Goal: Transaction & Acquisition: Purchase product/service

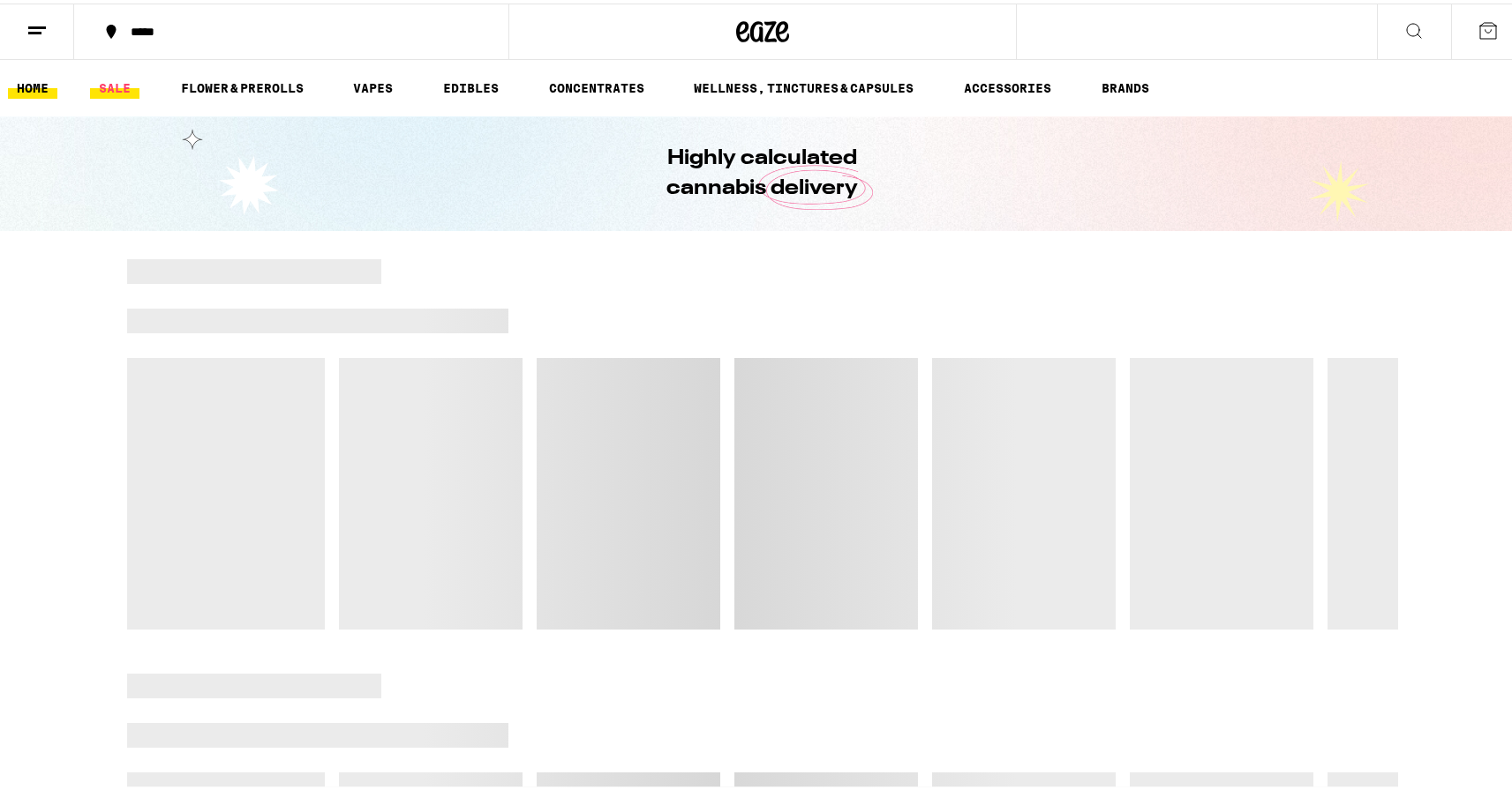
click at [105, 83] on link "SALE" at bounding box center [114, 84] width 49 height 21
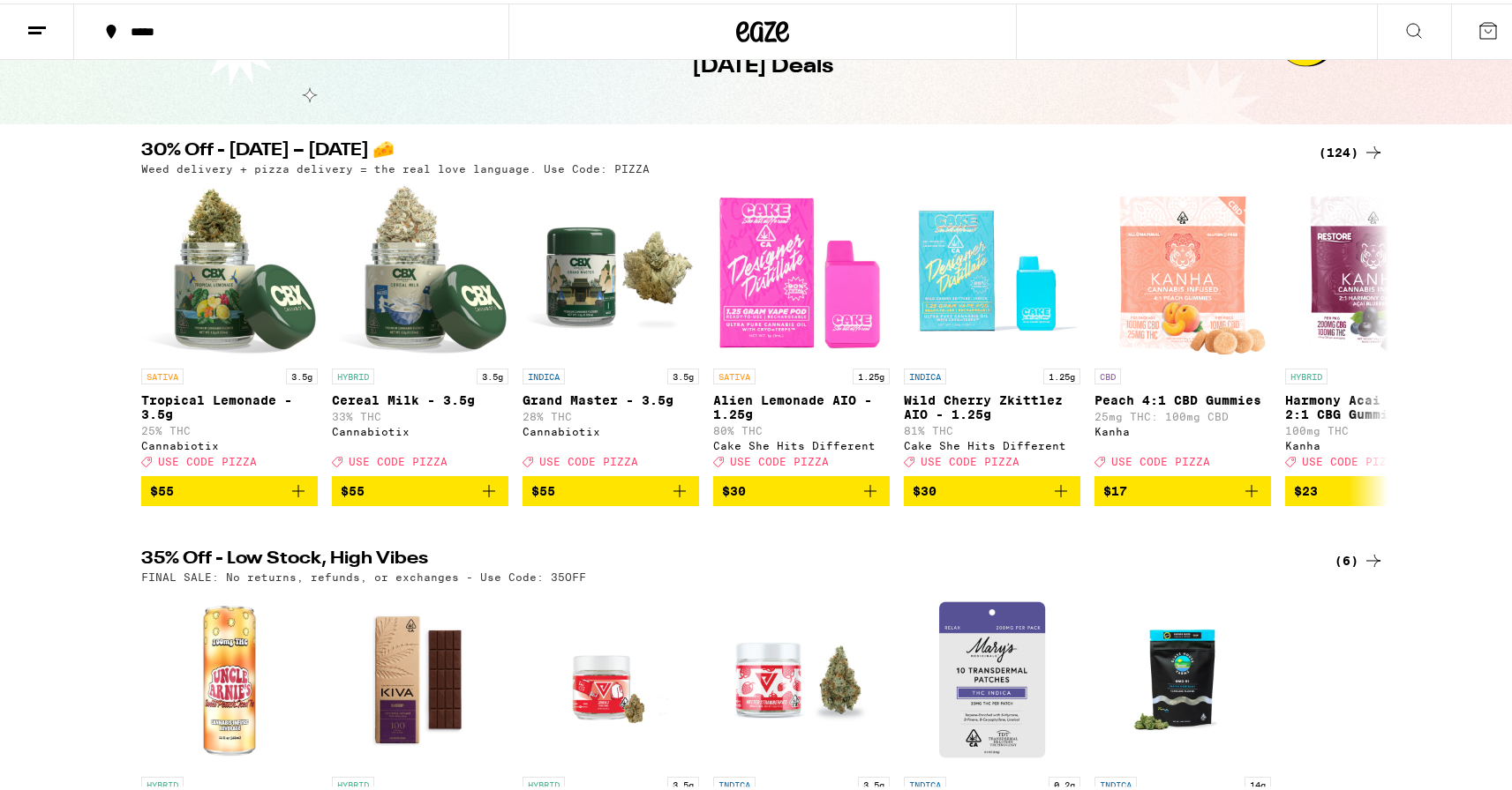
scroll to position [104, 0]
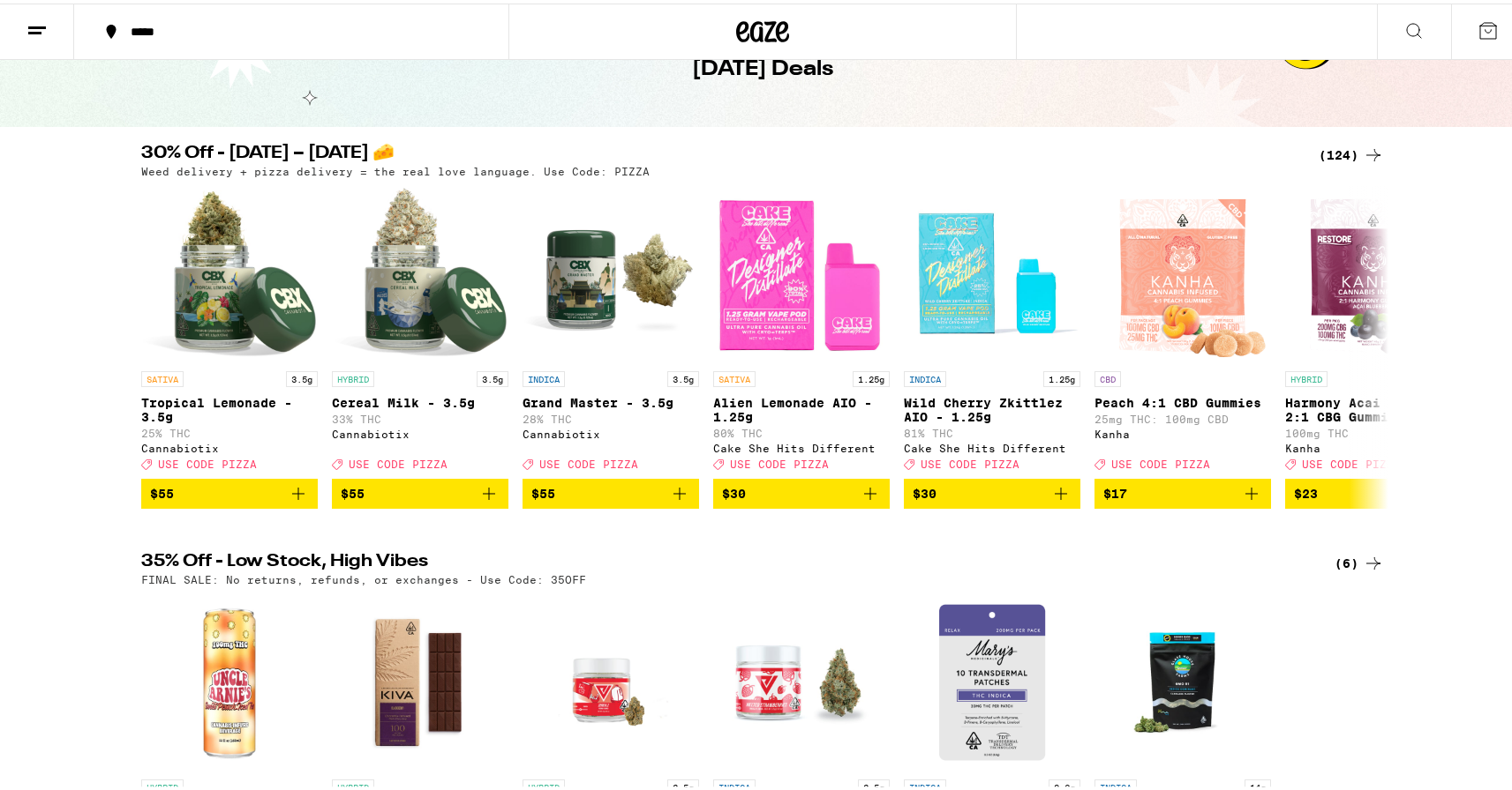
click at [1330, 154] on div "(124)" at bounding box center [1351, 151] width 65 height 21
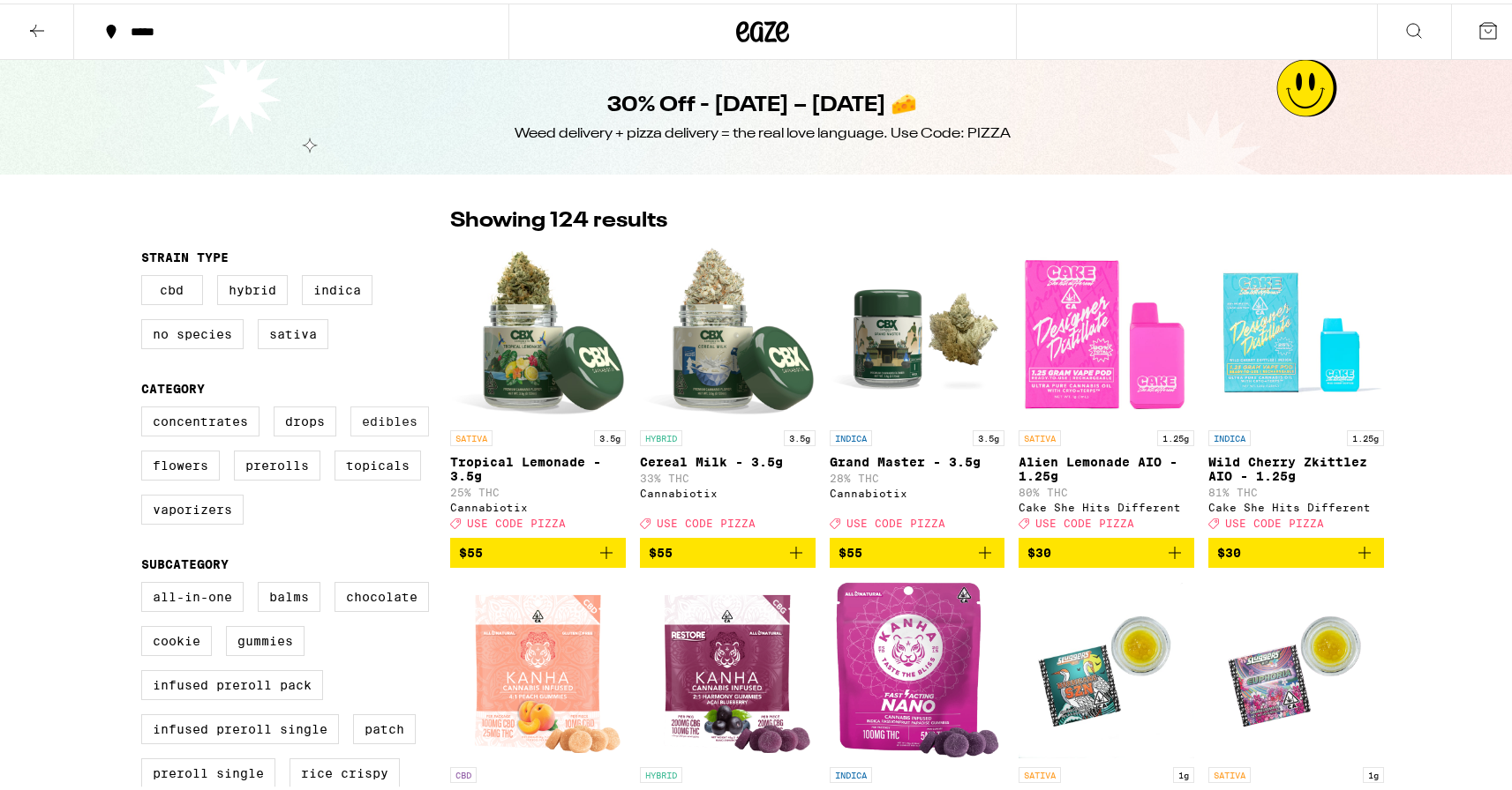
click at [390, 420] on label "Edibles" at bounding box center [390, 418] width 79 height 30
click at [146, 407] on input "Edibles" at bounding box center [145, 406] width 1 height 1
checkbox input "true"
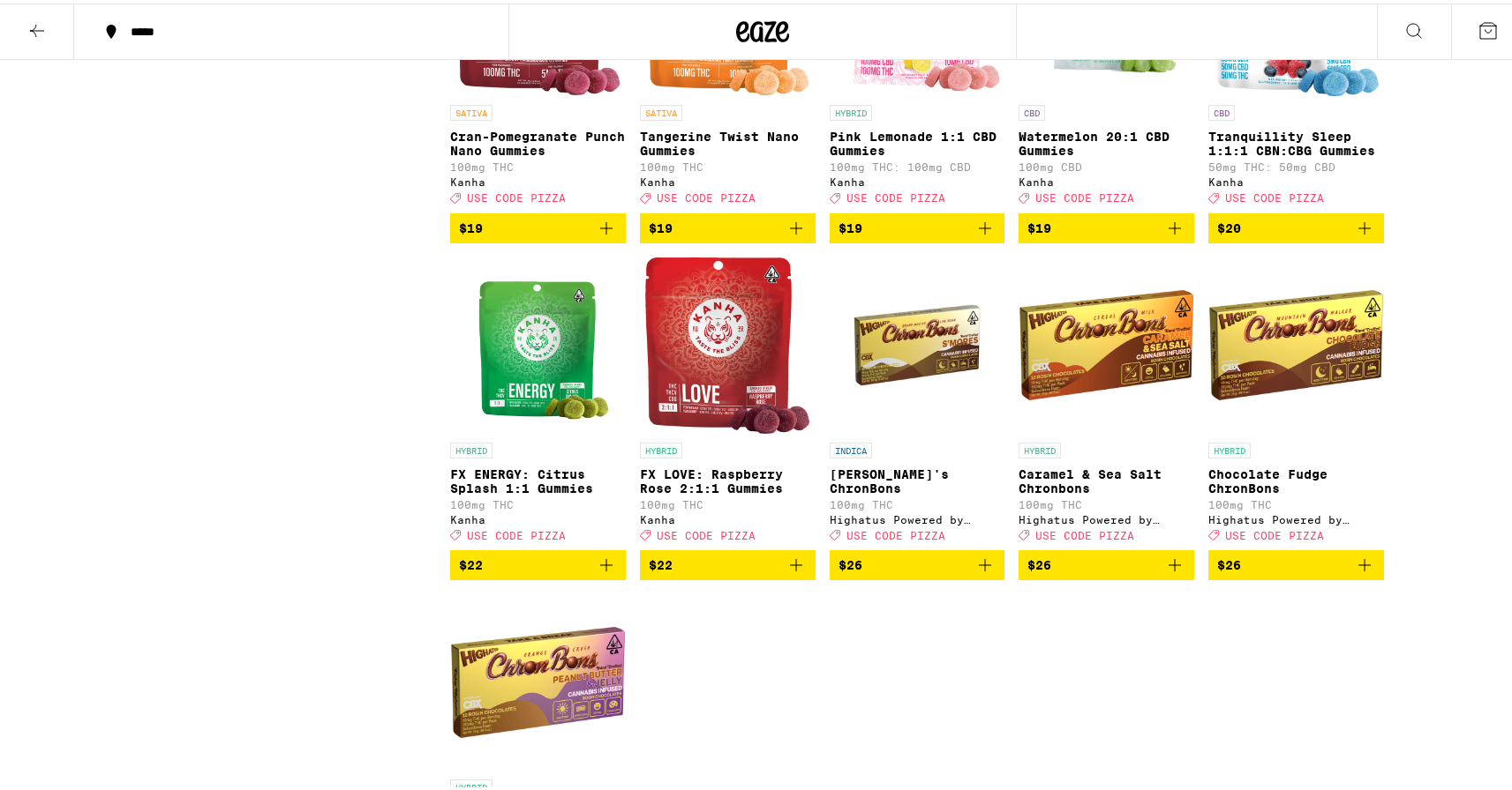
scroll to position [2017, 0]
